Goal: Navigation & Orientation: Find specific page/section

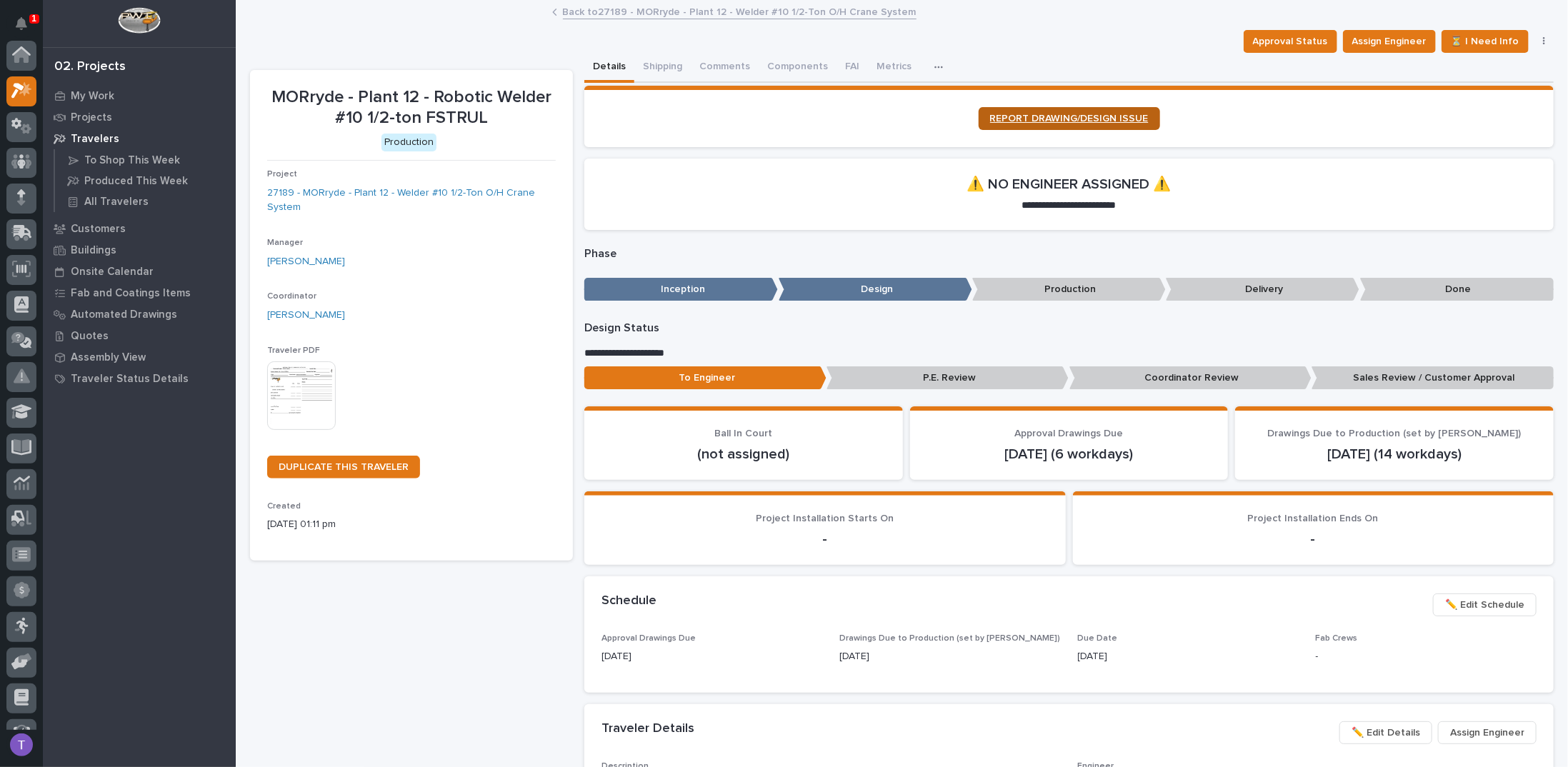
scroll to position [36, 0]
click at [567, 5] on link "Back to 27189 - MORryde - Plant 12 - Welder #10 1/2-Ton O/H Crane System" at bounding box center [739, 11] width 353 height 16
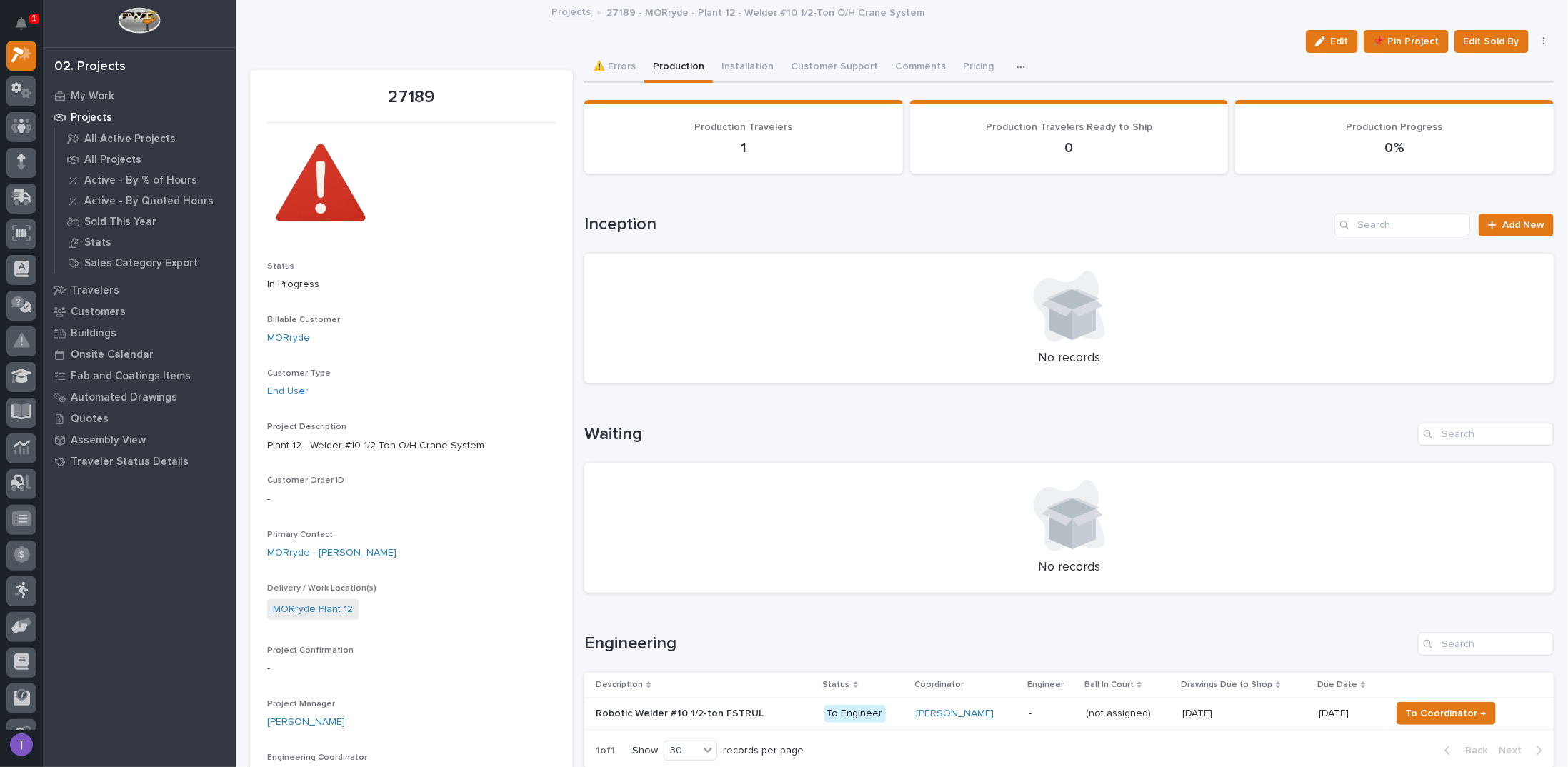
click at [621, 11] on p "27189 - MORryde - Plant 12 - Welder #10 1/2-Ton O/H Crane System" at bounding box center [766, 12] width 318 height 16
click at [554, 12] on link "Projects" at bounding box center [572, 11] width 39 height 16
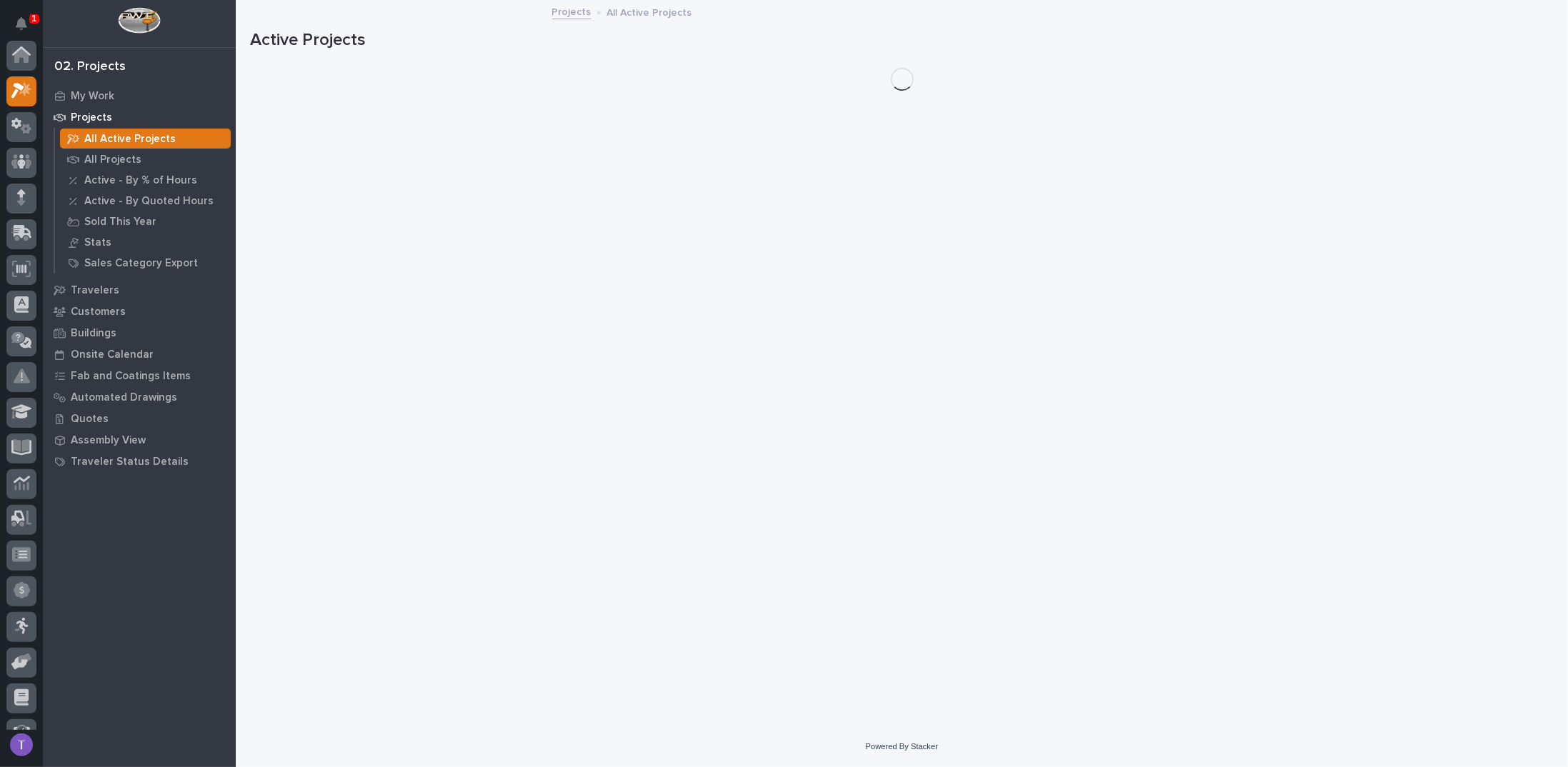
scroll to position [36, 0]
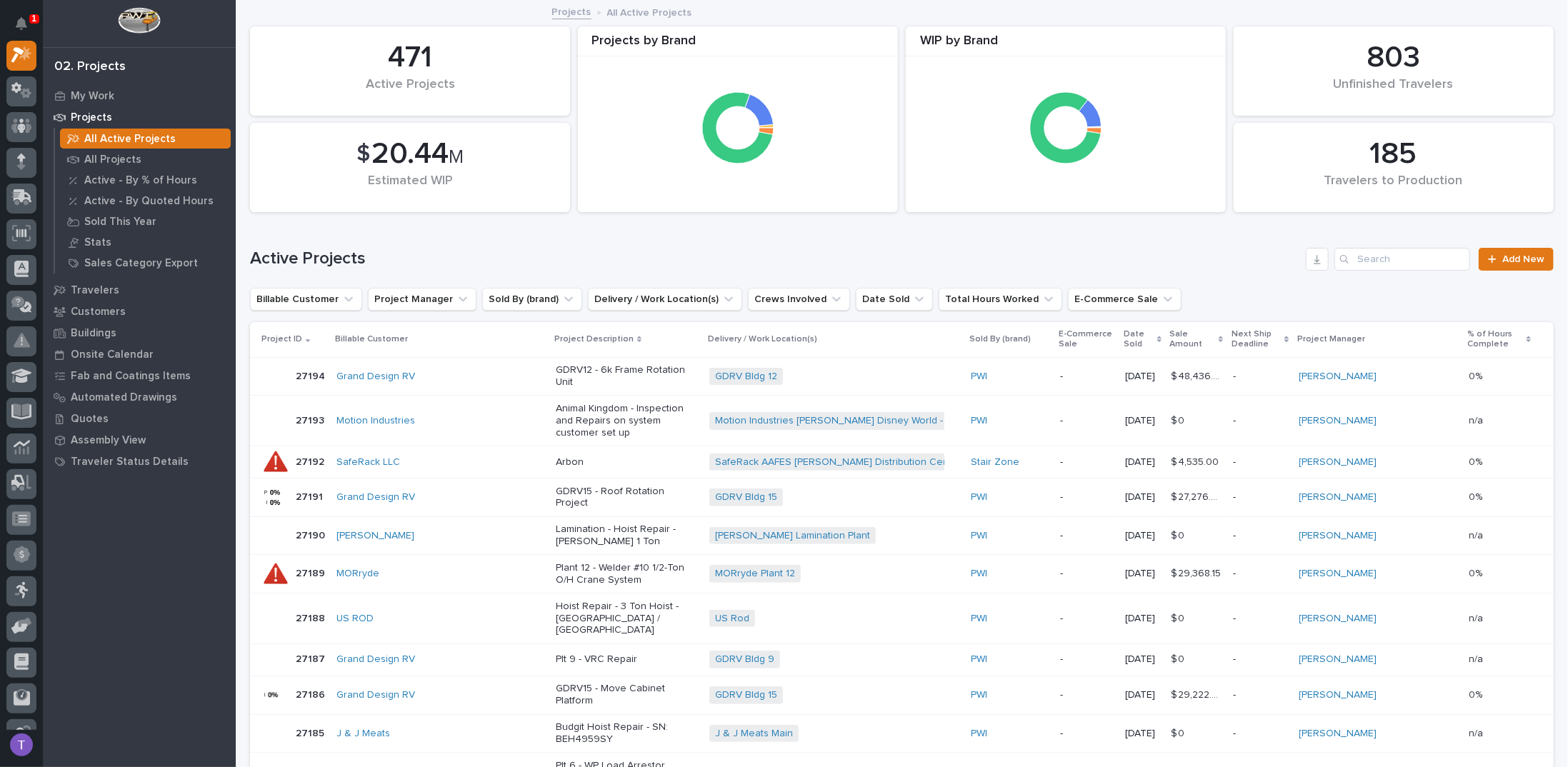
click at [92, 115] on p "Projects" at bounding box center [91, 118] width 42 height 13
click at [96, 85] on div "My Work" at bounding box center [139, 96] width 186 height 20
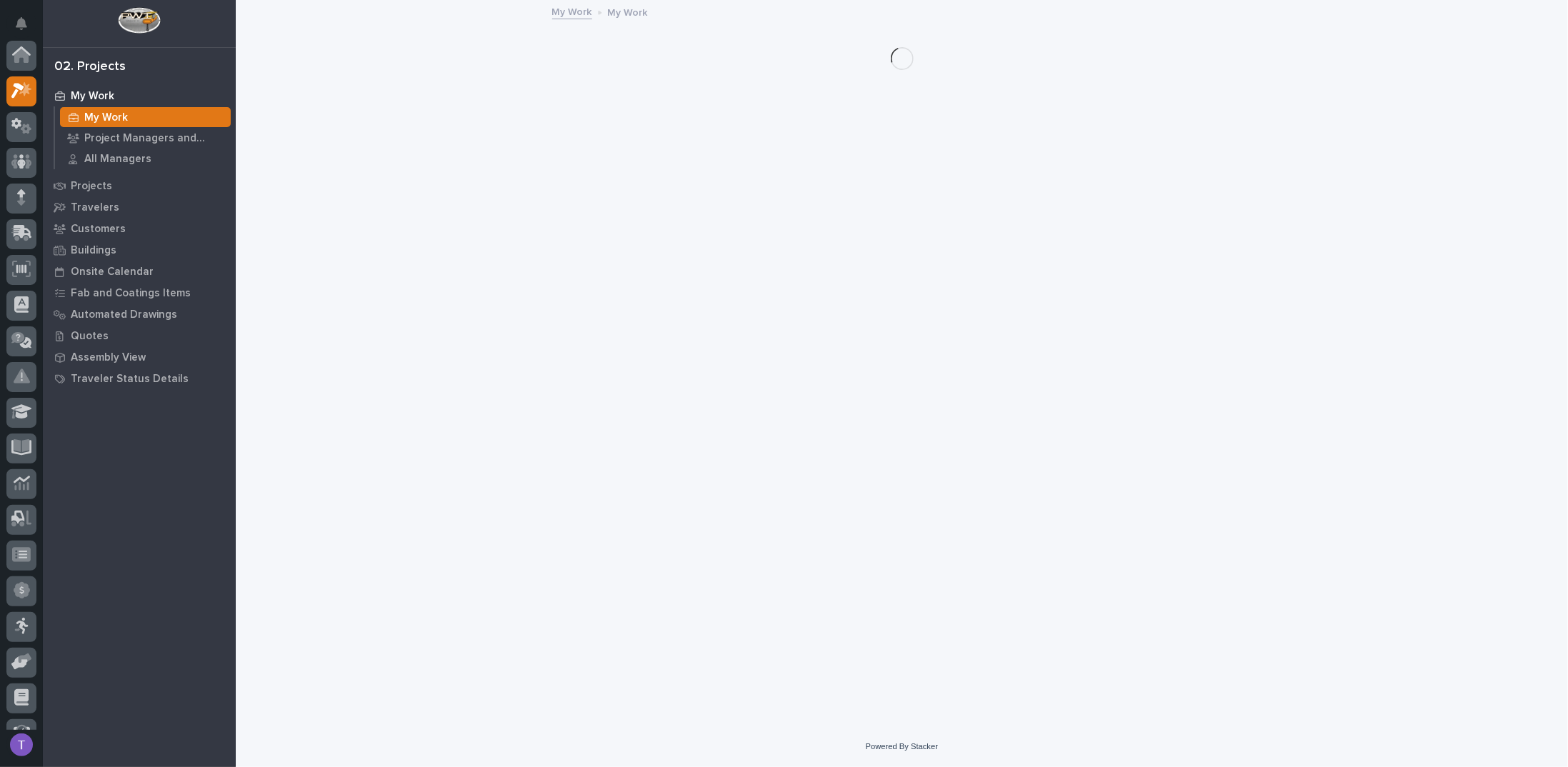
scroll to position [36, 0]
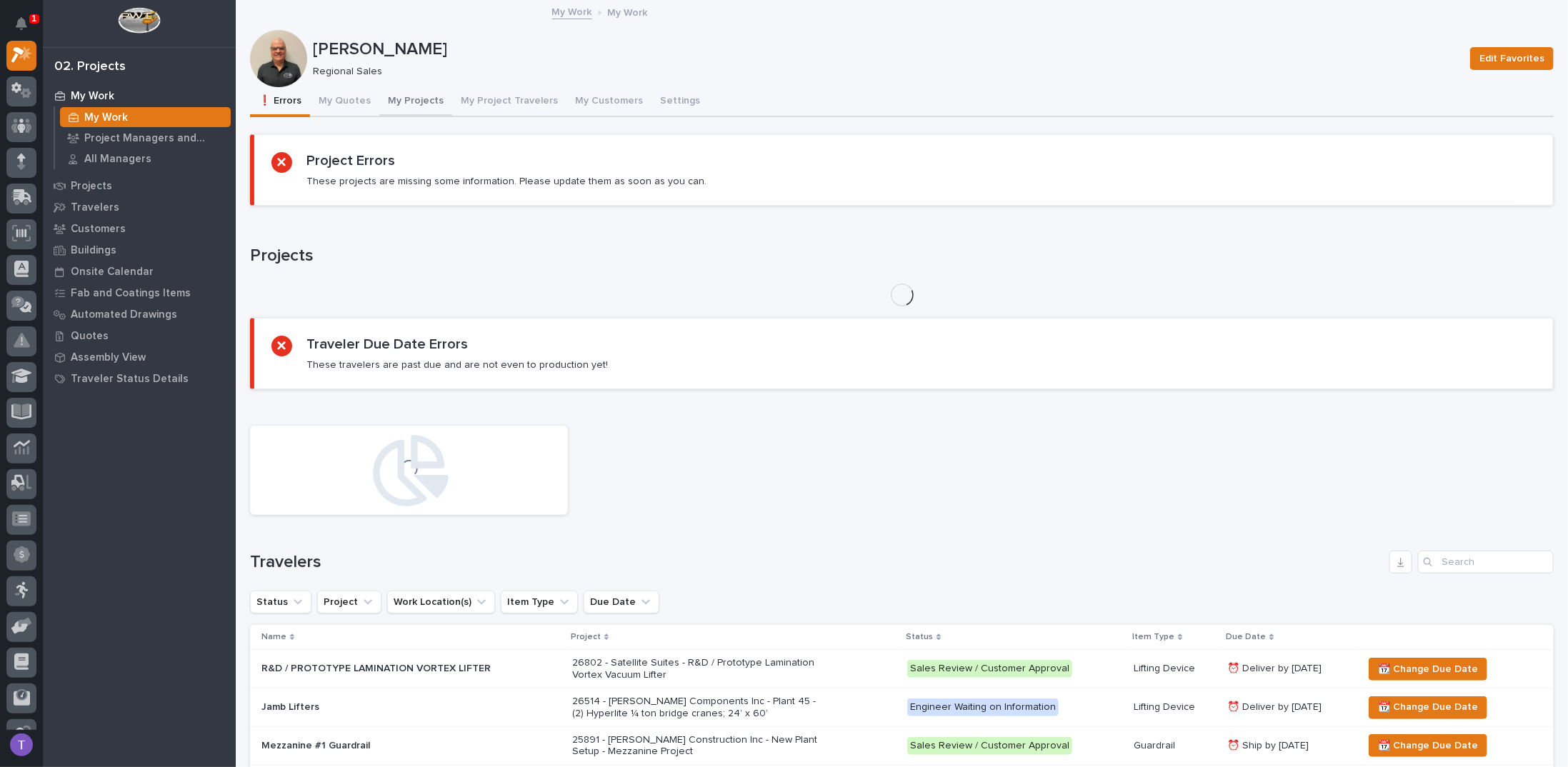
click at [411, 99] on button "My Projects" at bounding box center [415, 102] width 73 height 30
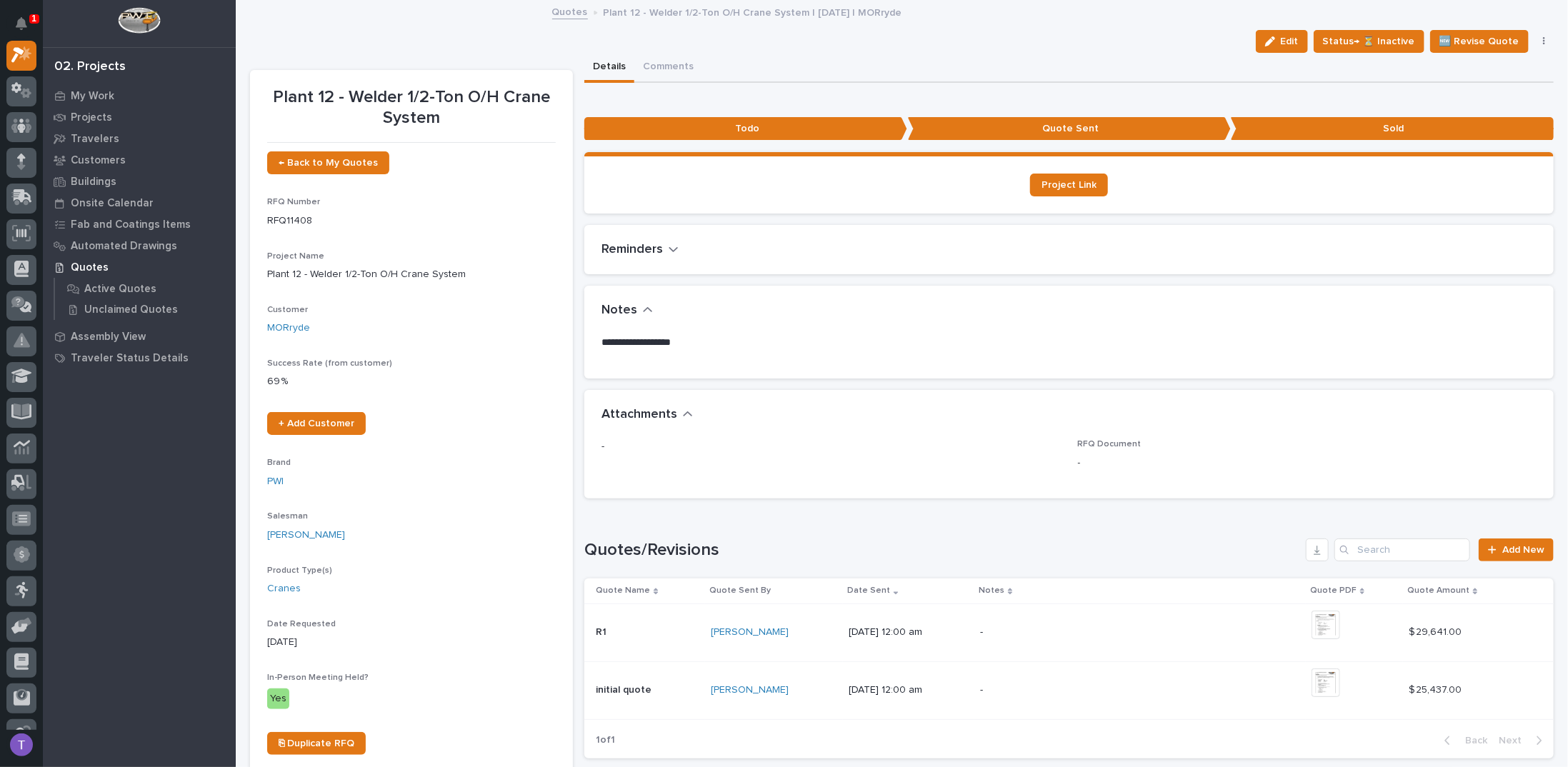
click at [563, 12] on link "Quotes" at bounding box center [570, 11] width 36 height 16
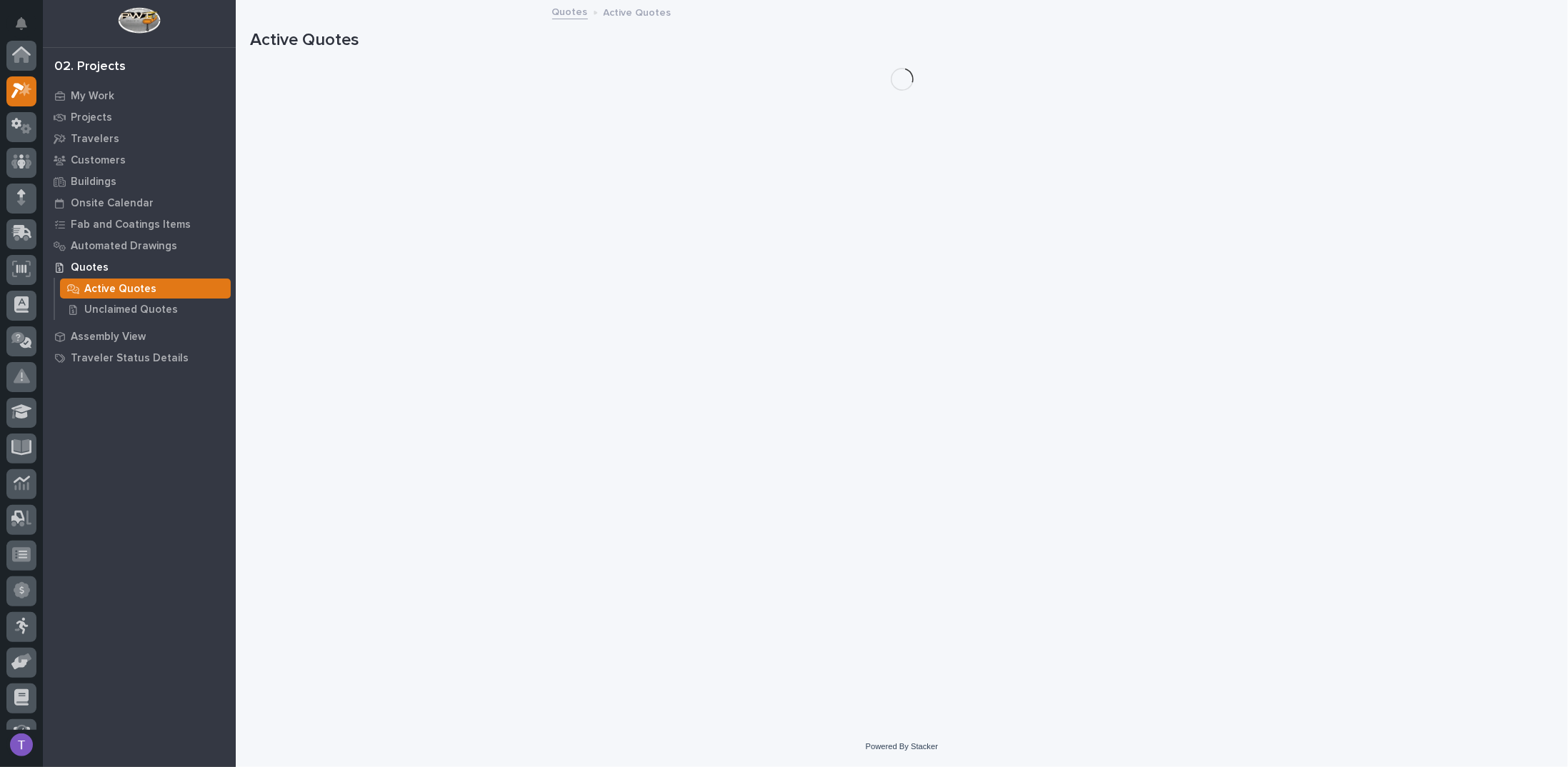
scroll to position [36, 0]
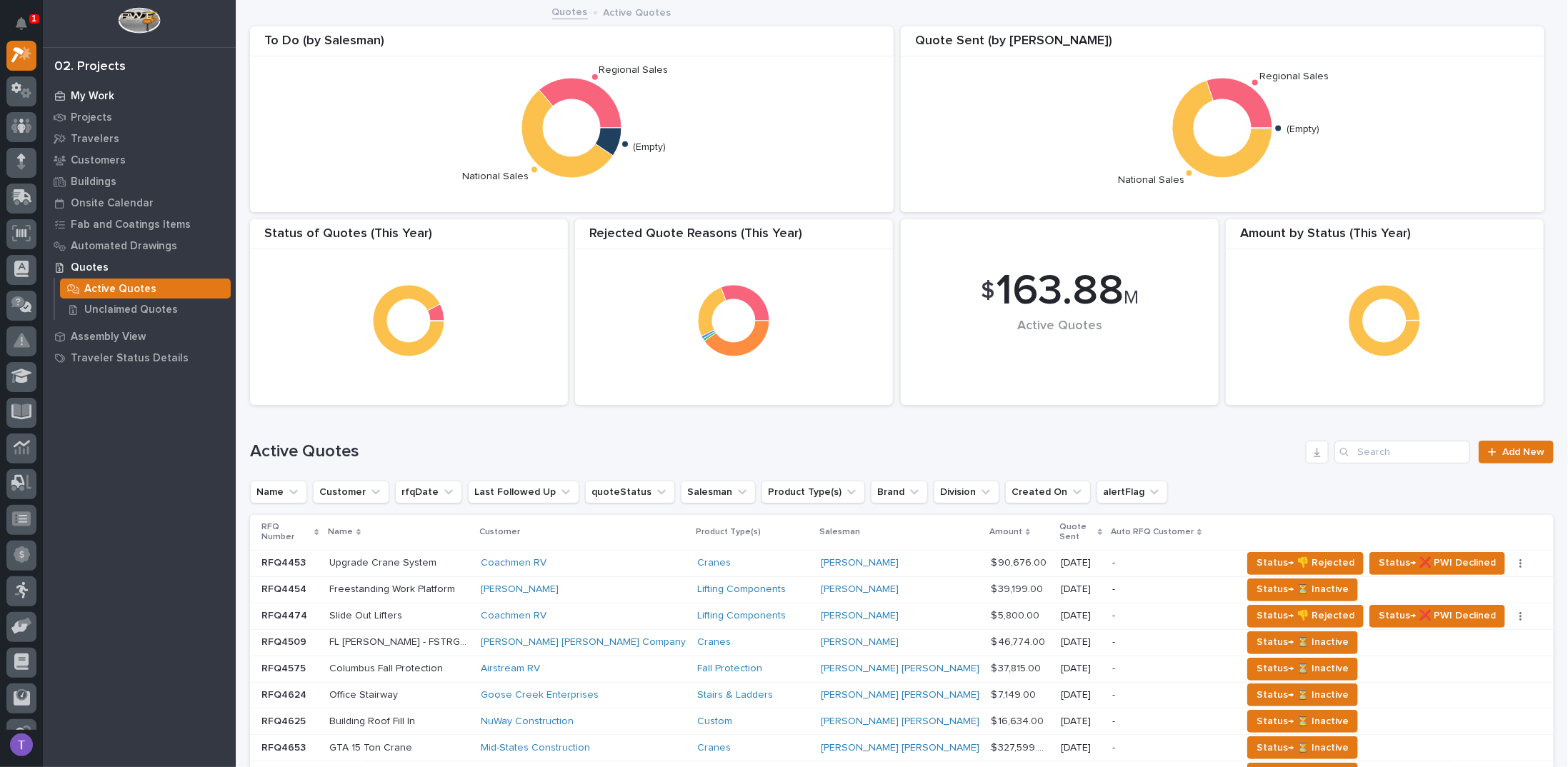
click at [89, 92] on p "My Work" at bounding box center [92, 96] width 44 height 13
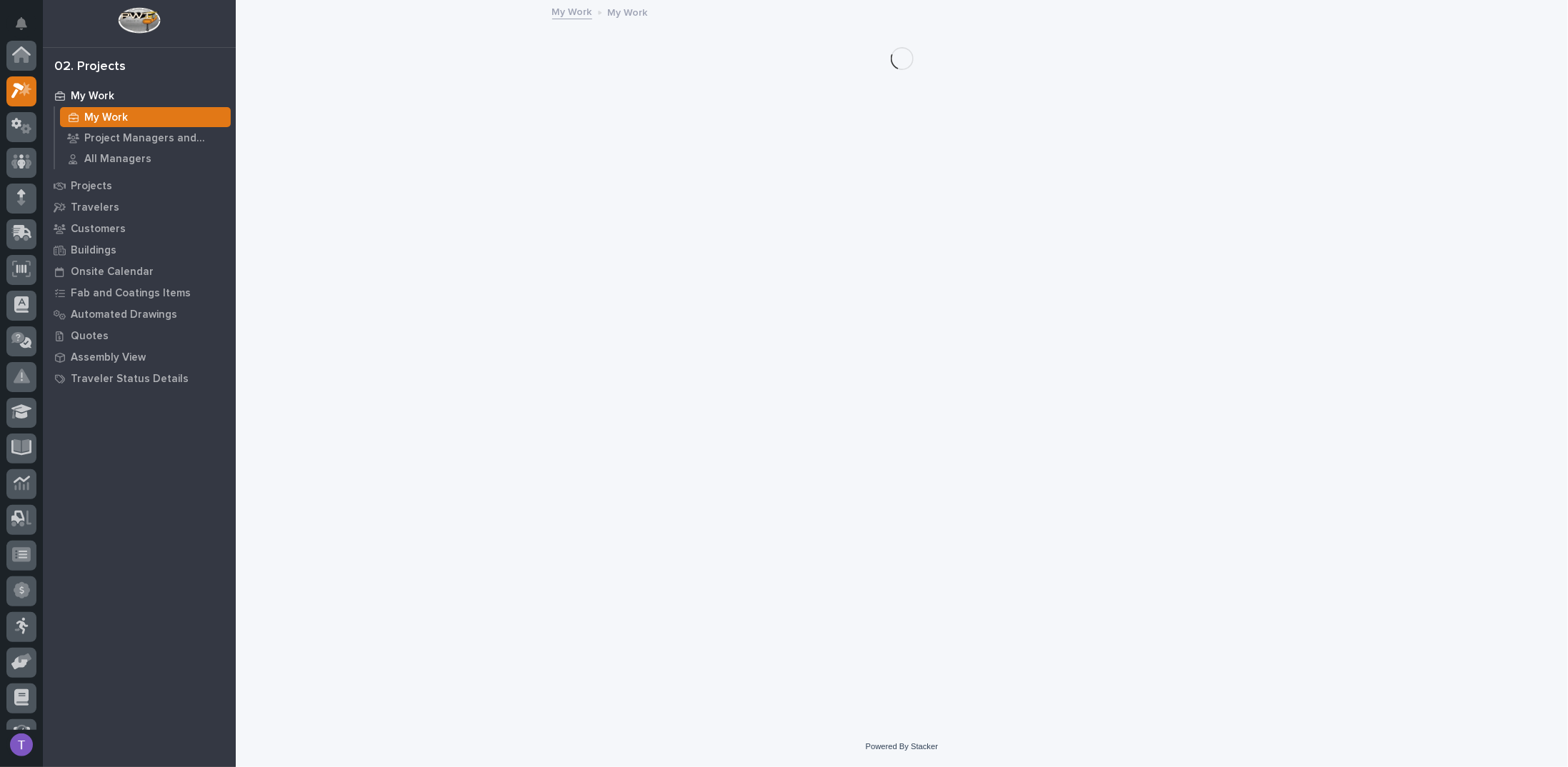
scroll to position [36, 0]
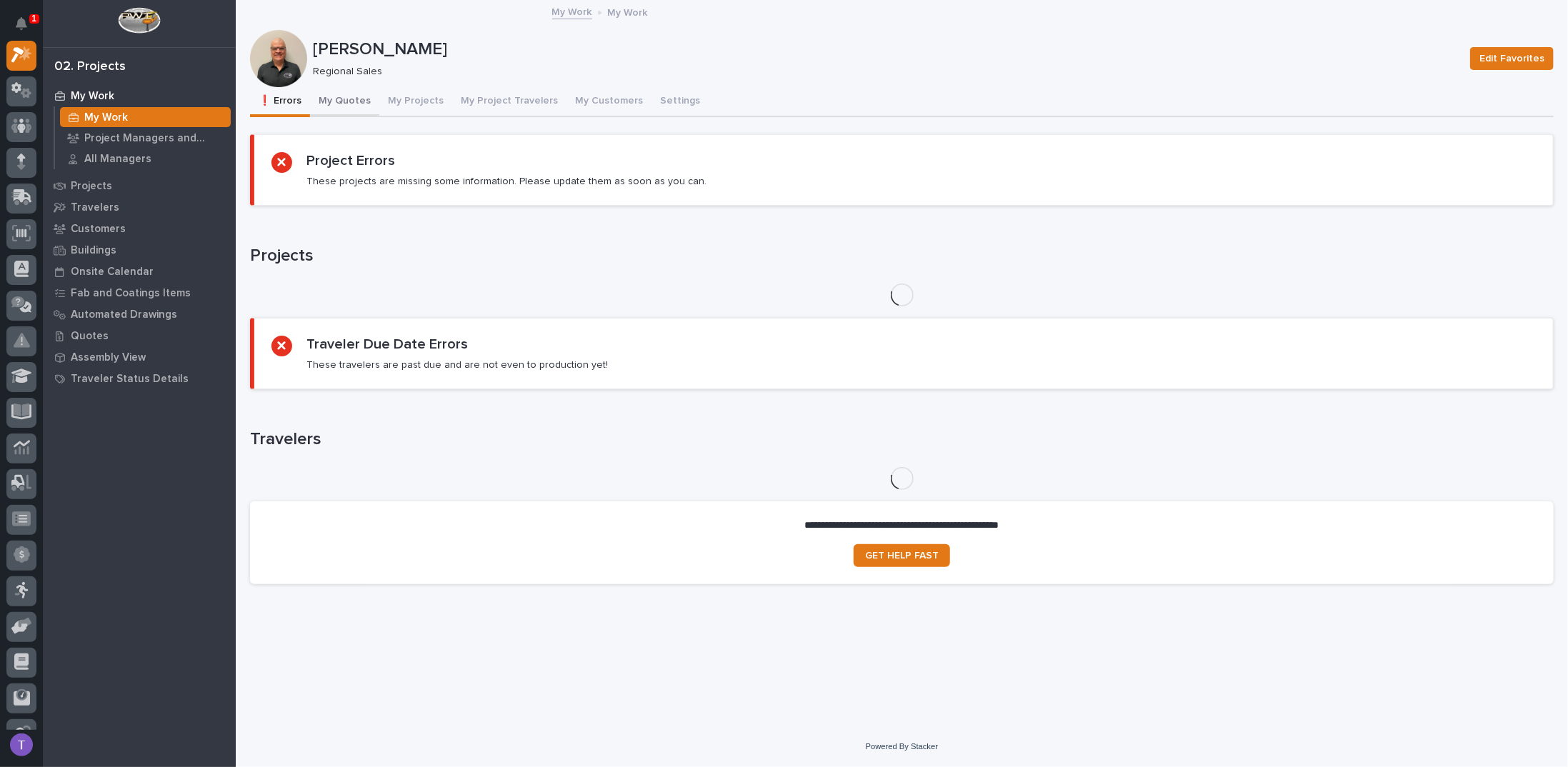
click at [335, 101] on button "My Quotes" at bounding box center [345, 102] width 69 height 30
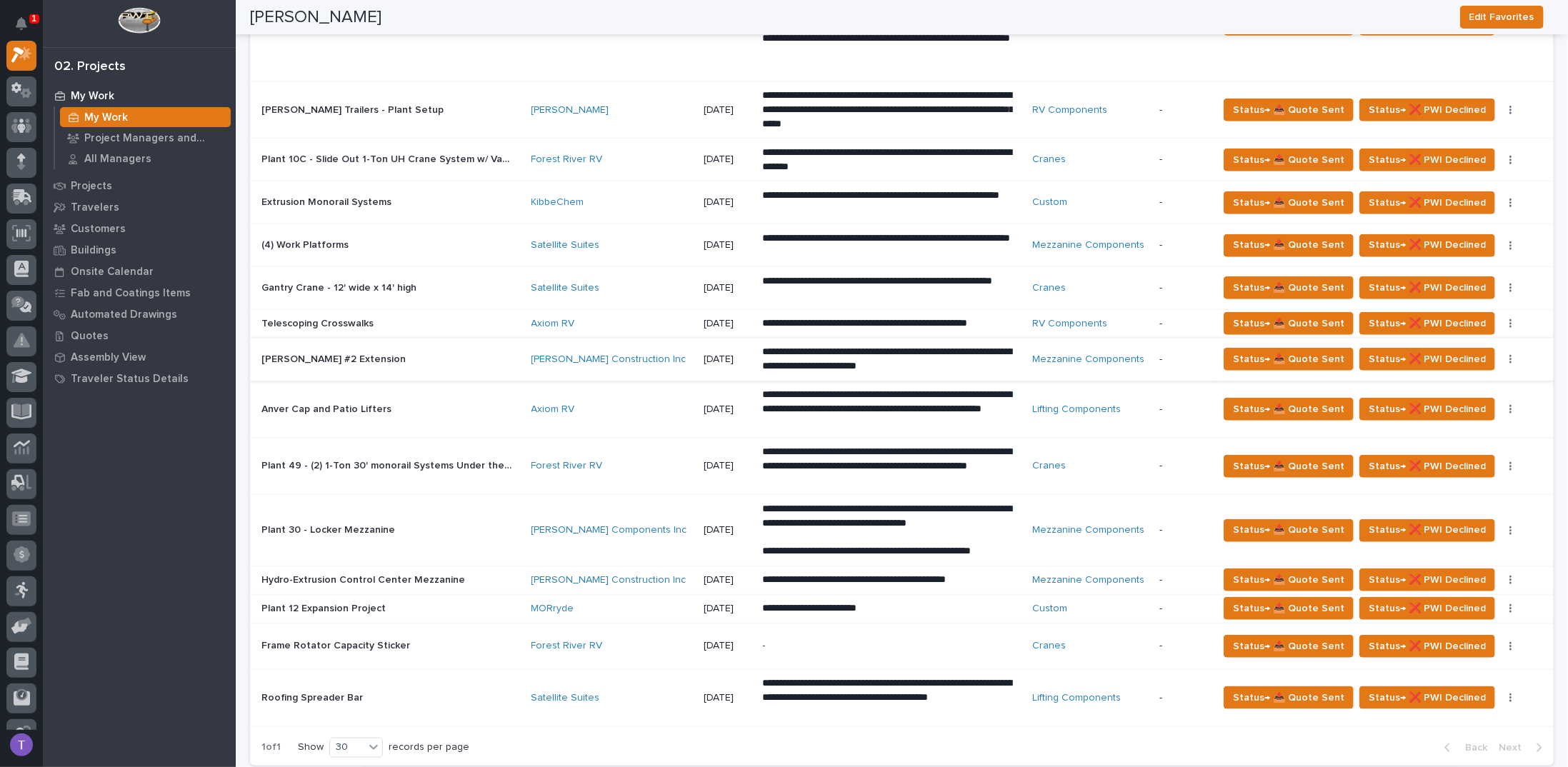
scroll to position [714, 0]
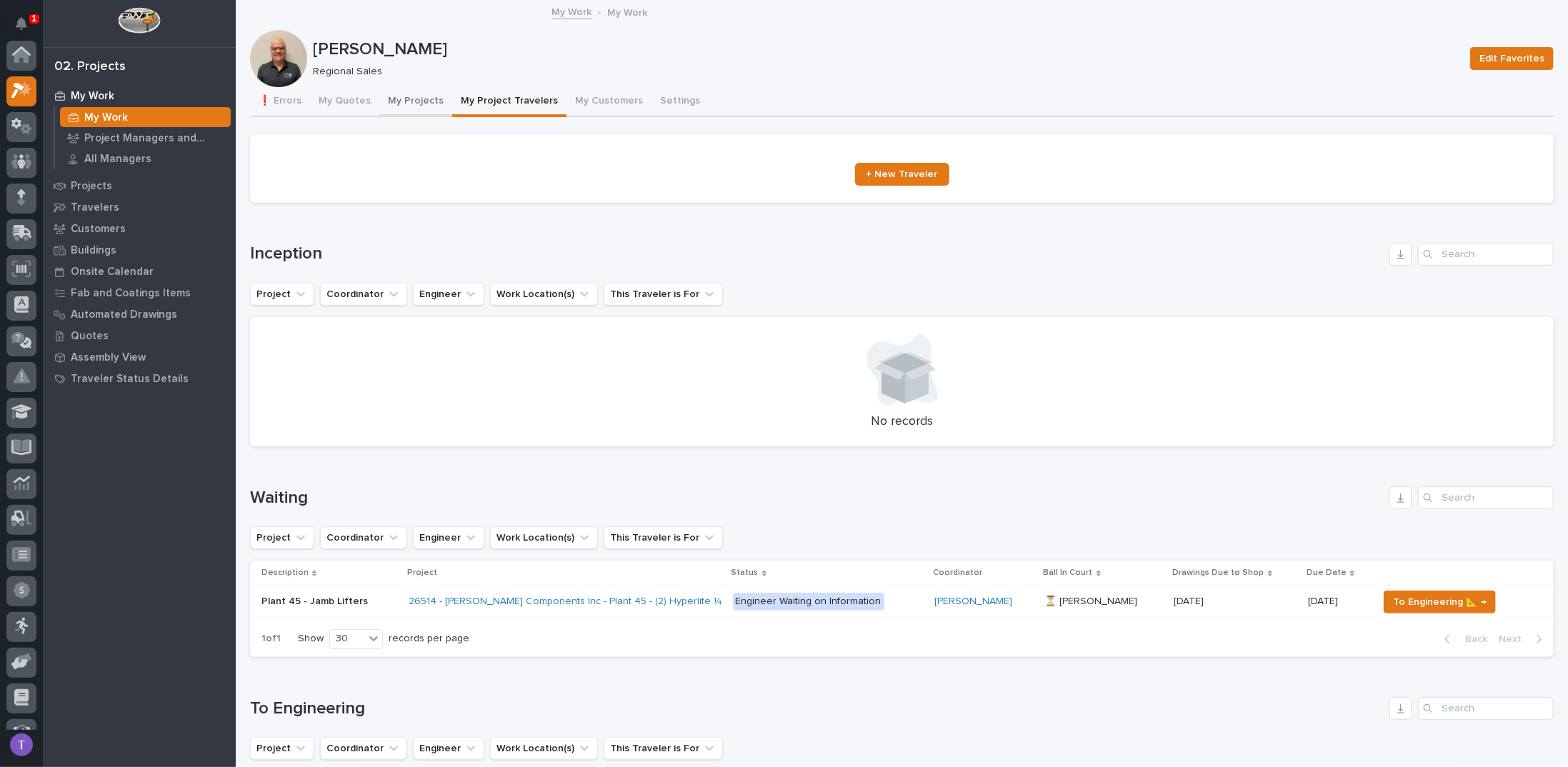
scroll to position [36, 0]
click at [400, 96] on button "My Projects" at bounding box center [415, 102] width 73 height 30
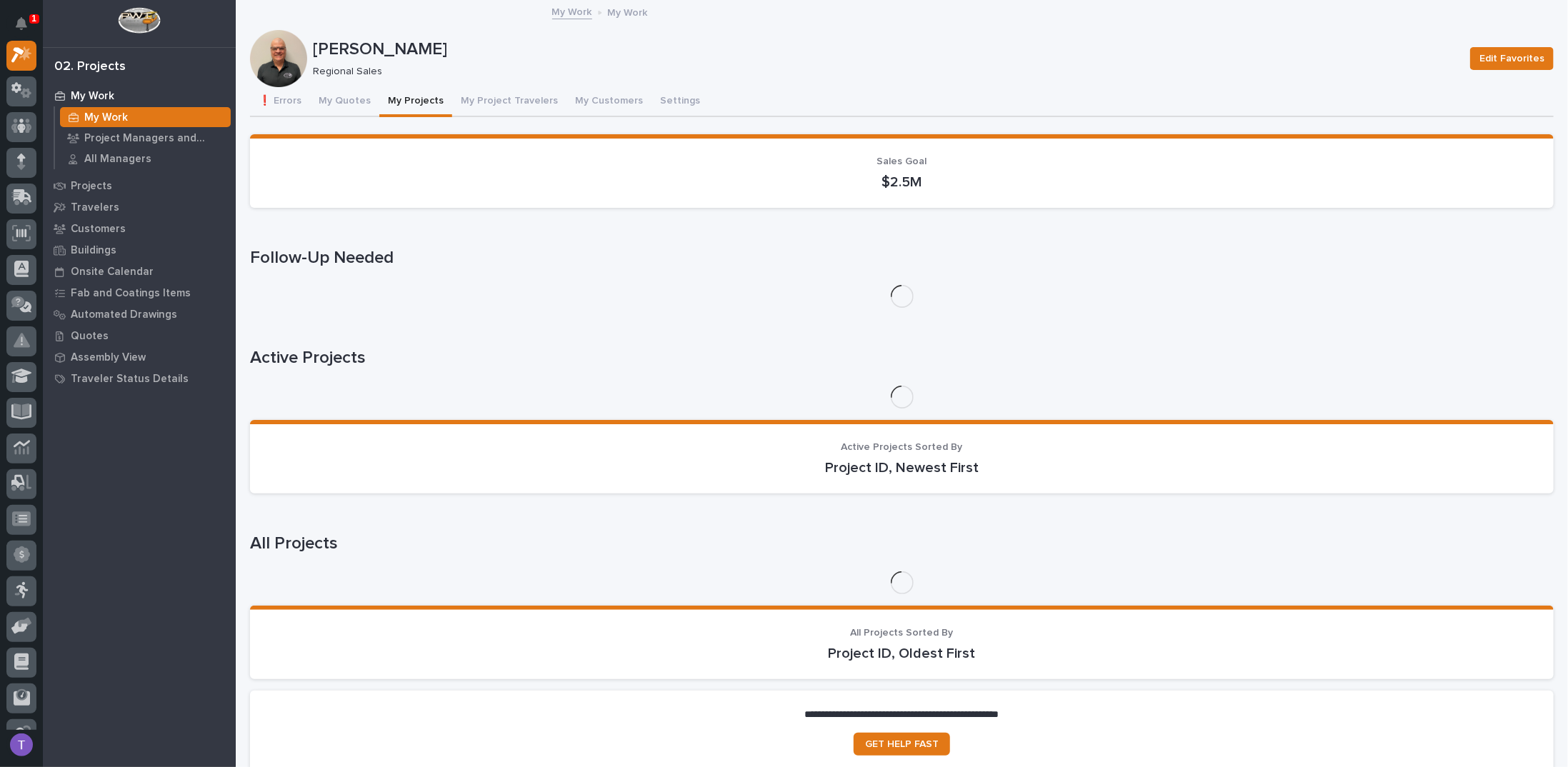
click at [475, 100] on button "My Project Travelers" at bounding box center [509, 102] width 114 height 30
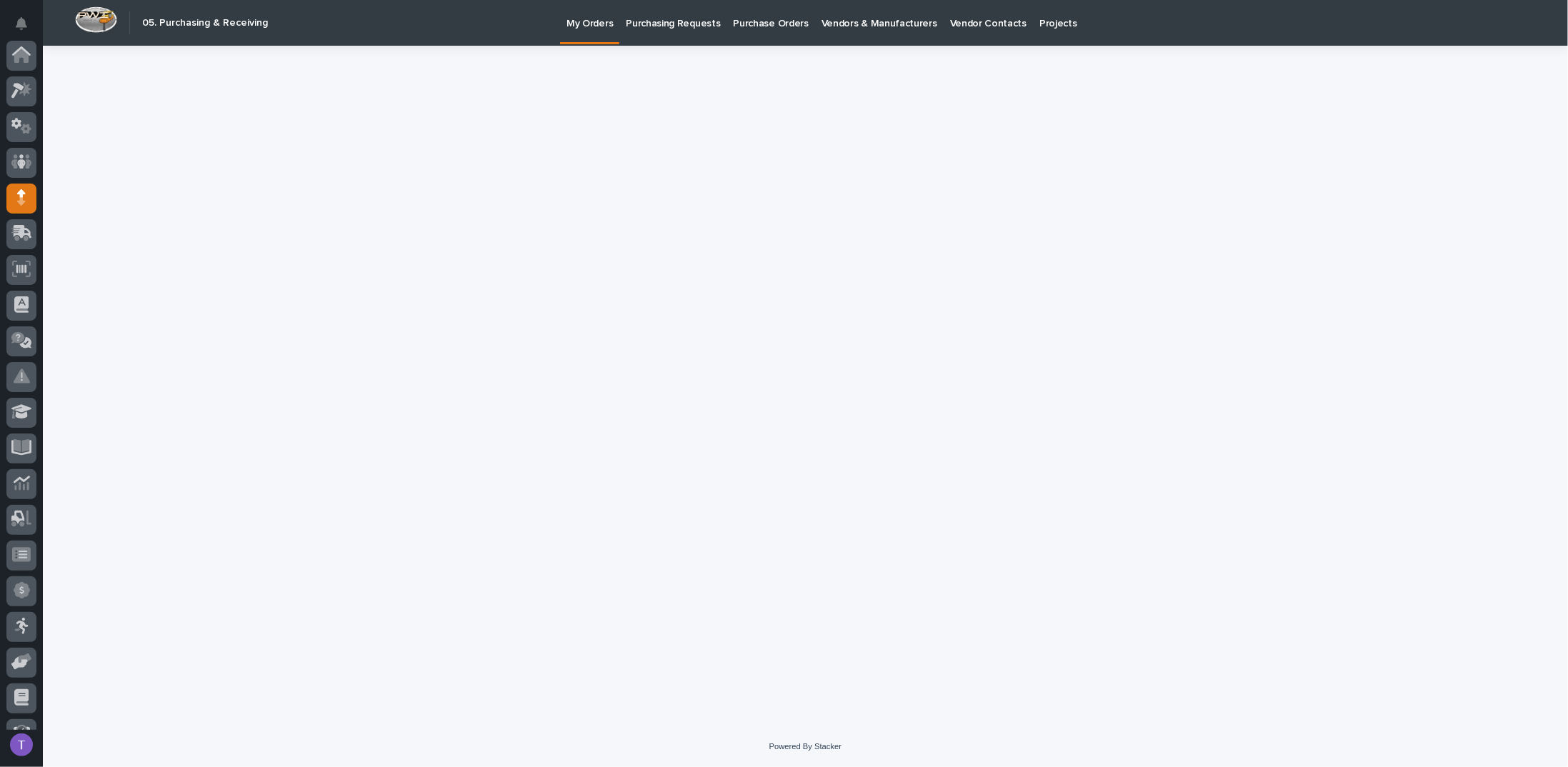
scroll to position [132, 0]
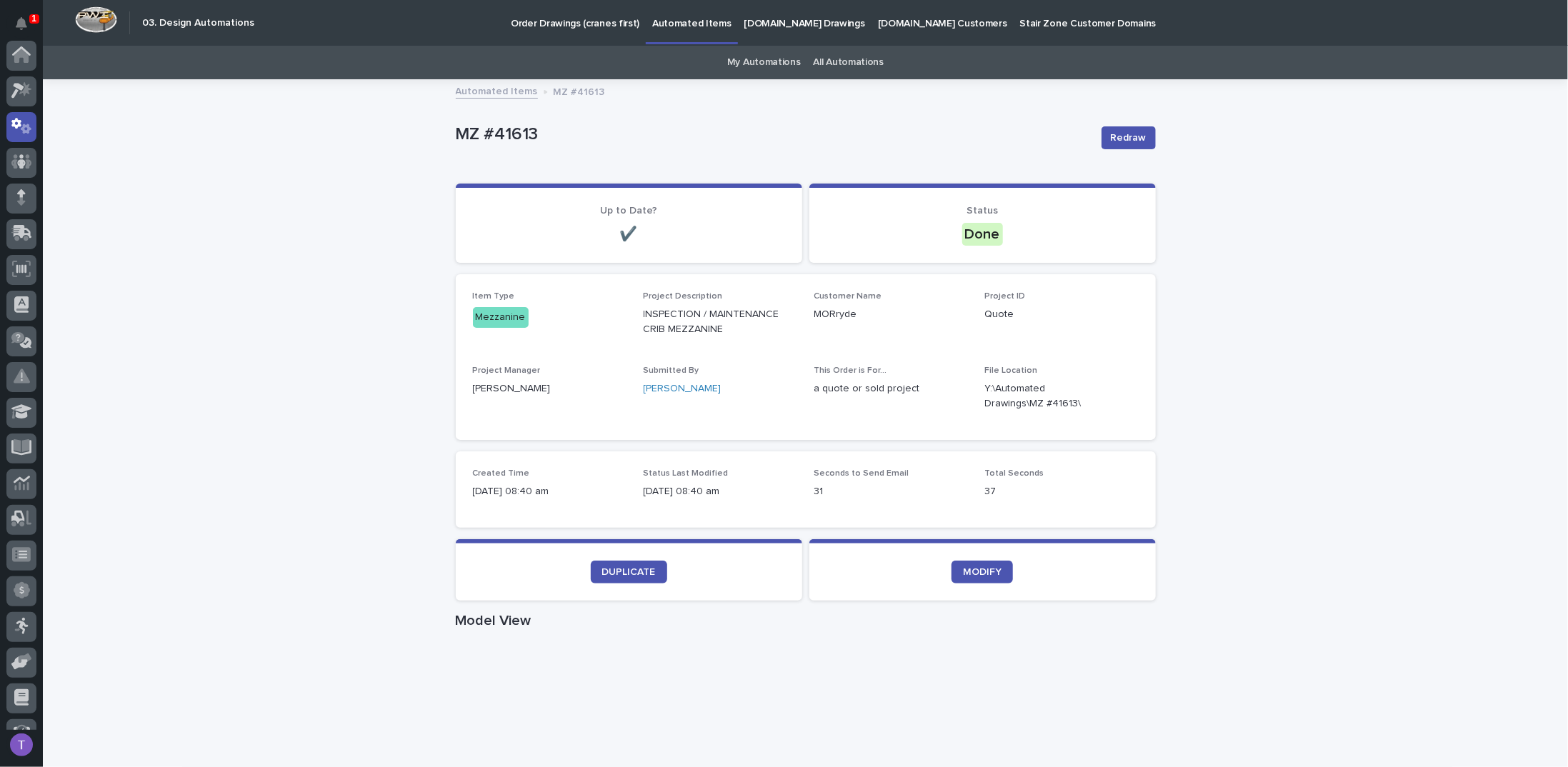
scroll to position [71, 0]
